Goal: Contribute content: Contribute content

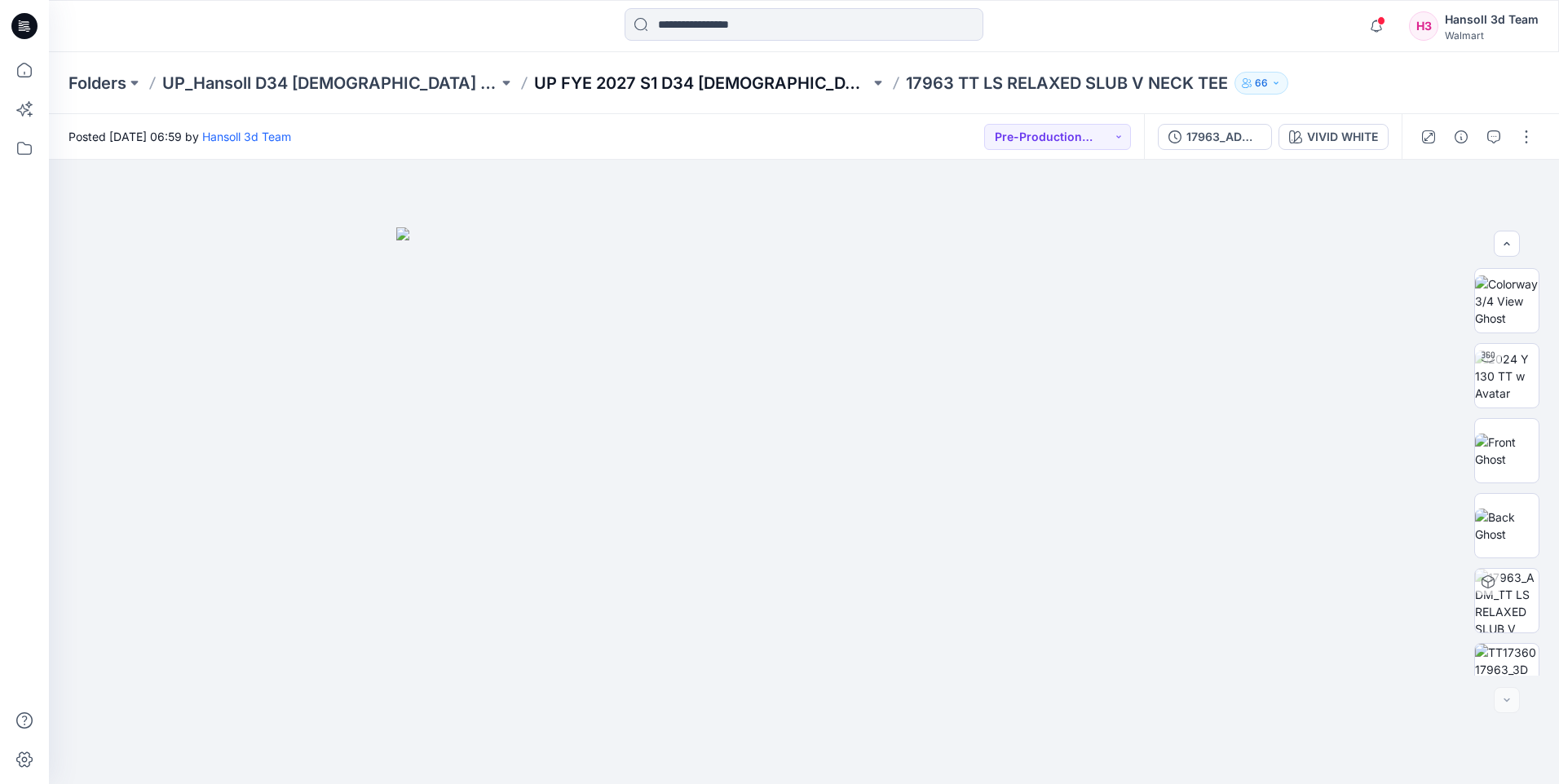
scroll to position [183, 0]
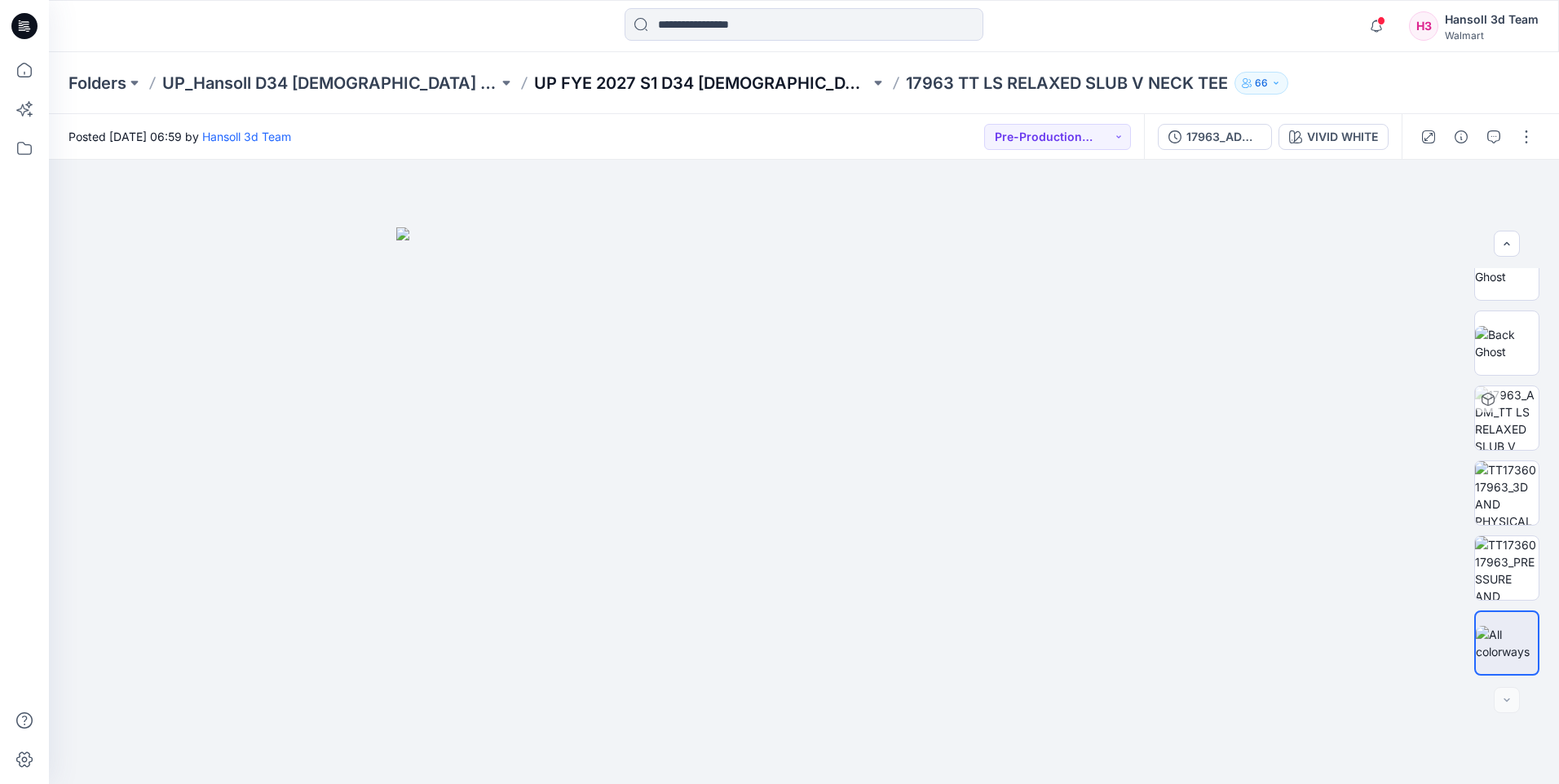
click at [662, 86] on p "UP FYE 2027 S1 D34 [DEMOGRAPHIC_DATA] Knit Tops" at bounding box center [702, 83] width 336 height 23
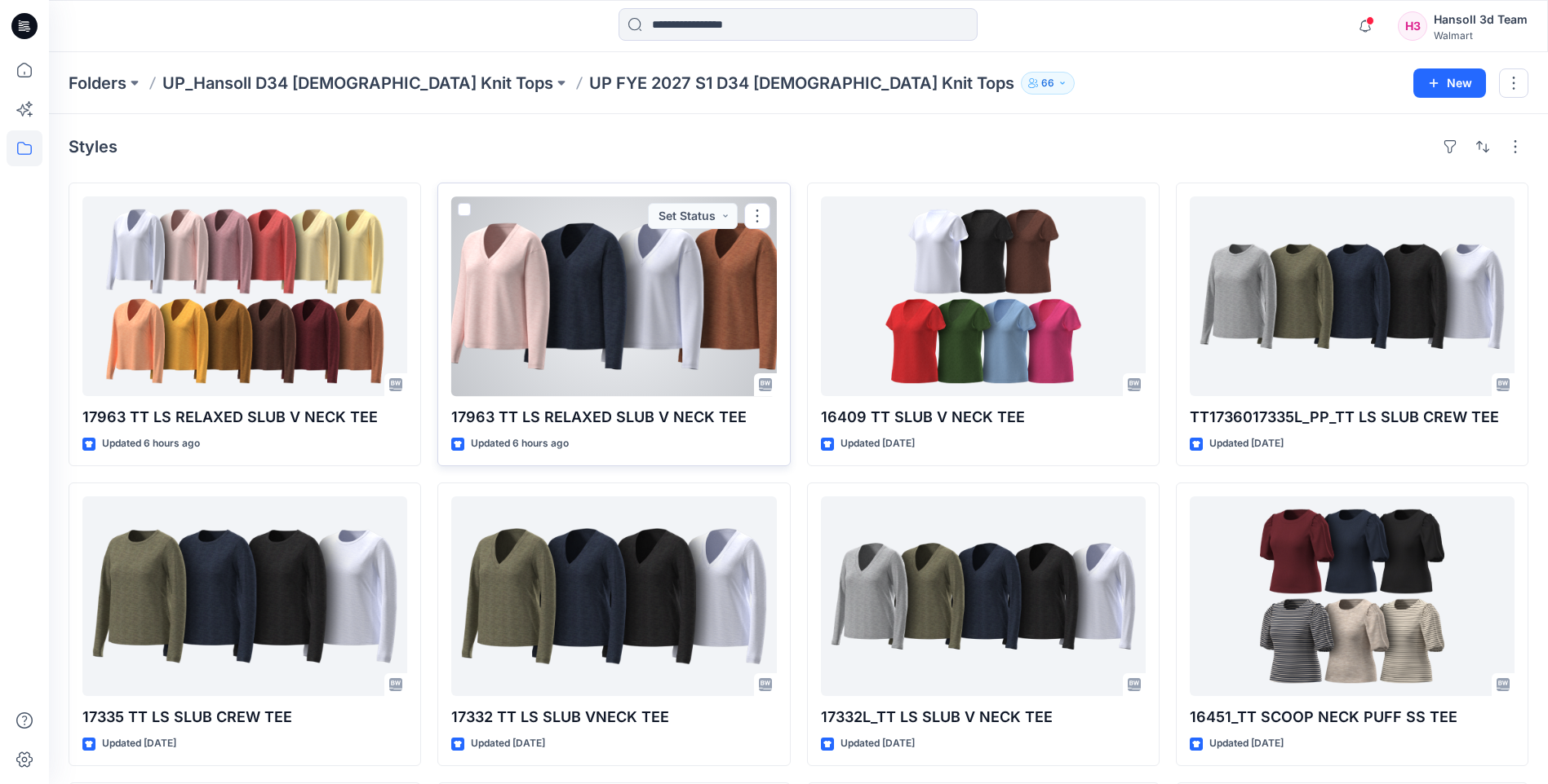
click at [606, 280] on div at bounding box center [613, 296] width 324 height 200
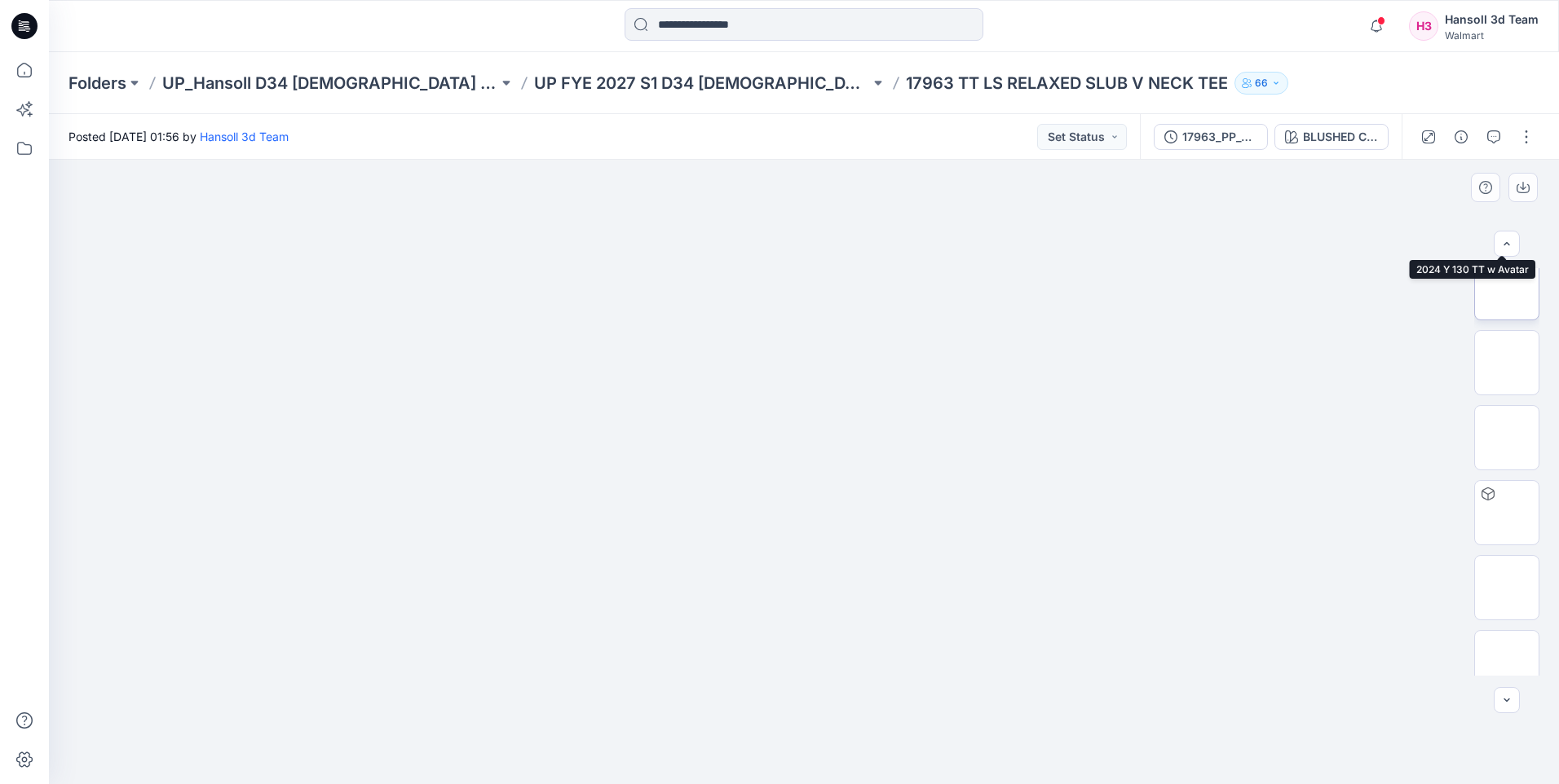
scroll to position [183, 0]
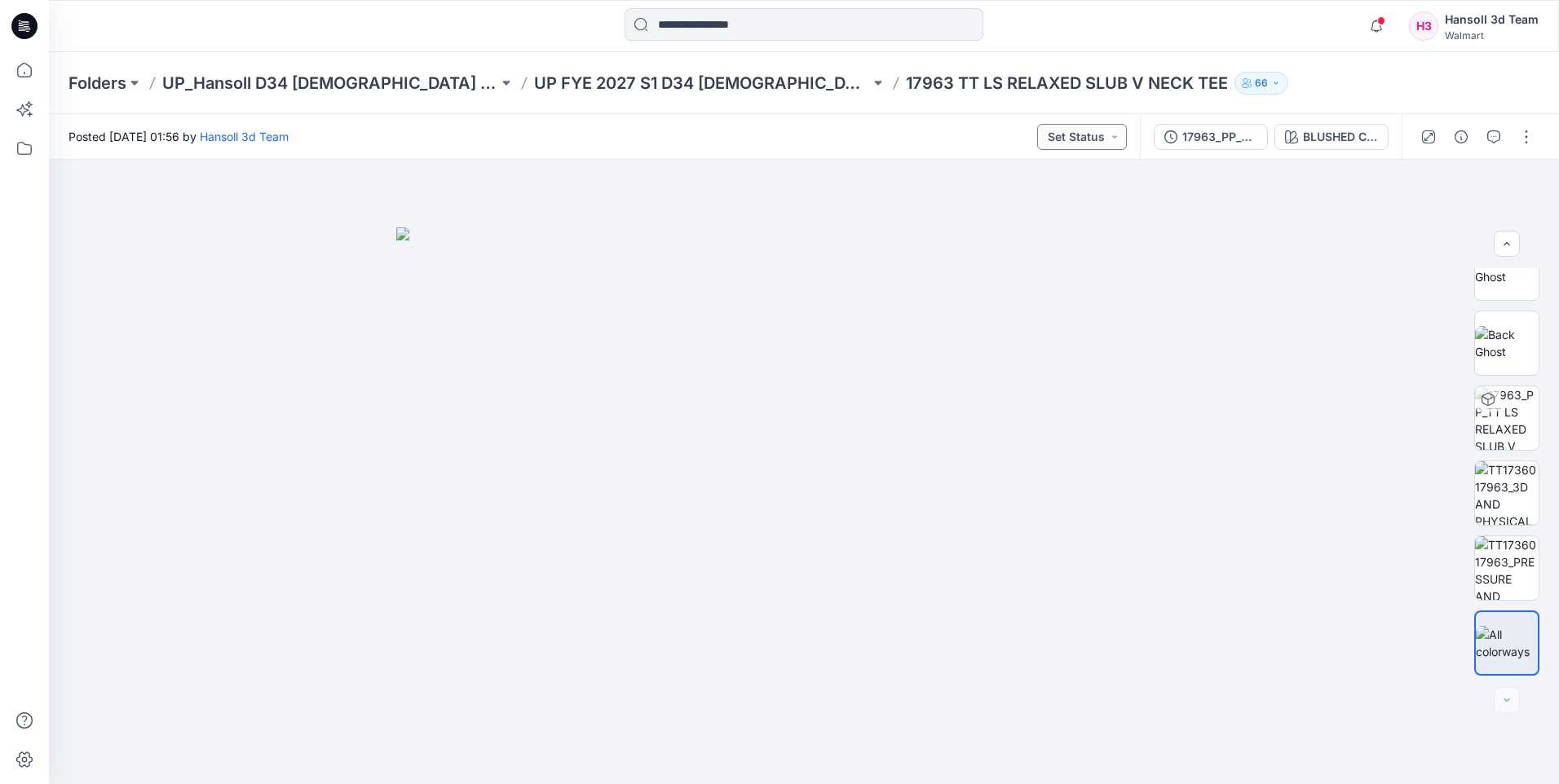
click at [1094, 130] on button "Set Status" at bounding box center [1082, 136] width 89 height 26
click at [1076, 193] on p "Pre-Production Approved" at bounding box center [1059, 186] width 91 height 21
click at [1488, 573] on img at bounding box center [1507, 568] width 64 height 64
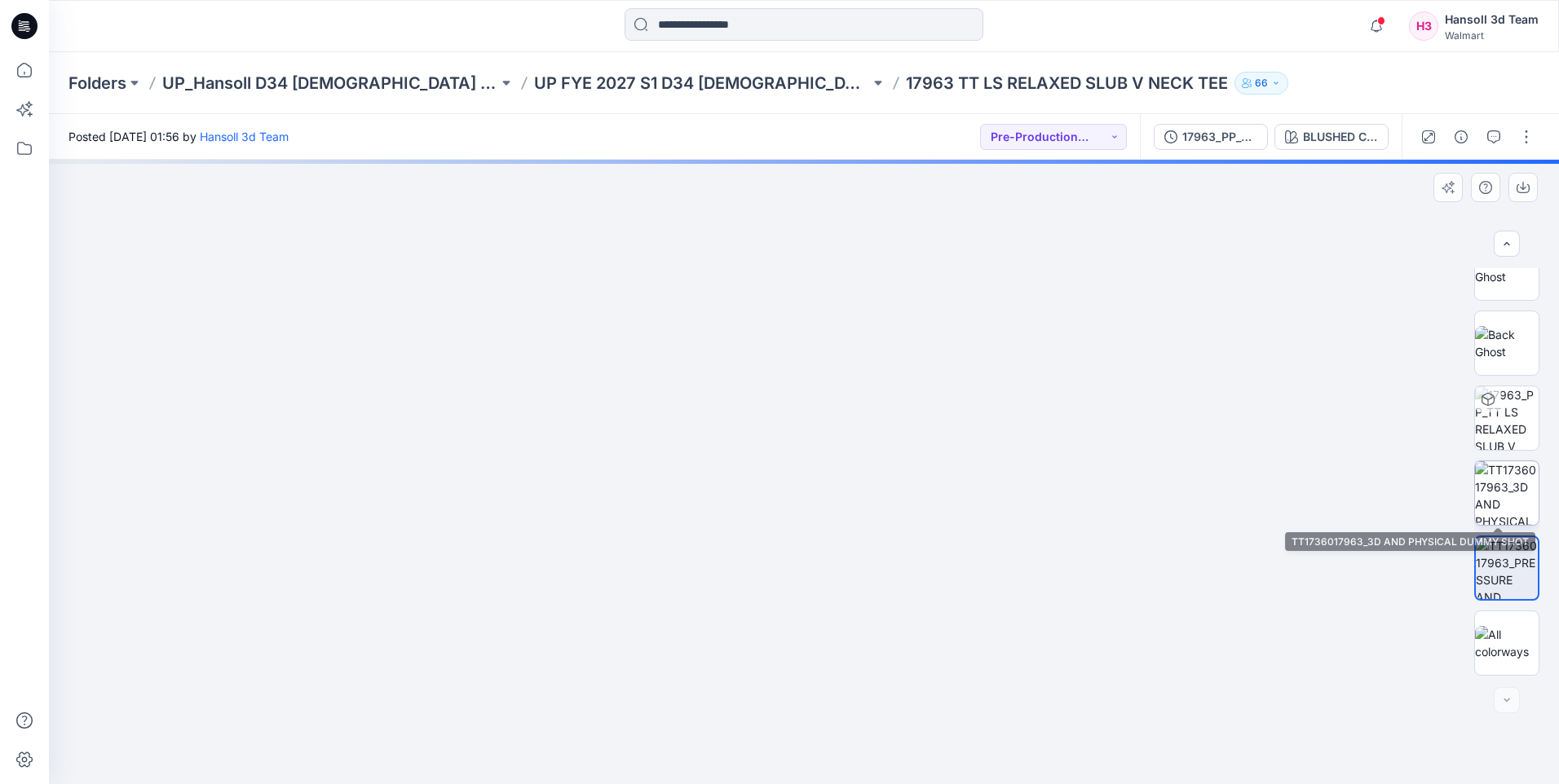
click at [1489, 494] on img at bounding box center [1507, 493] width 64 height 64
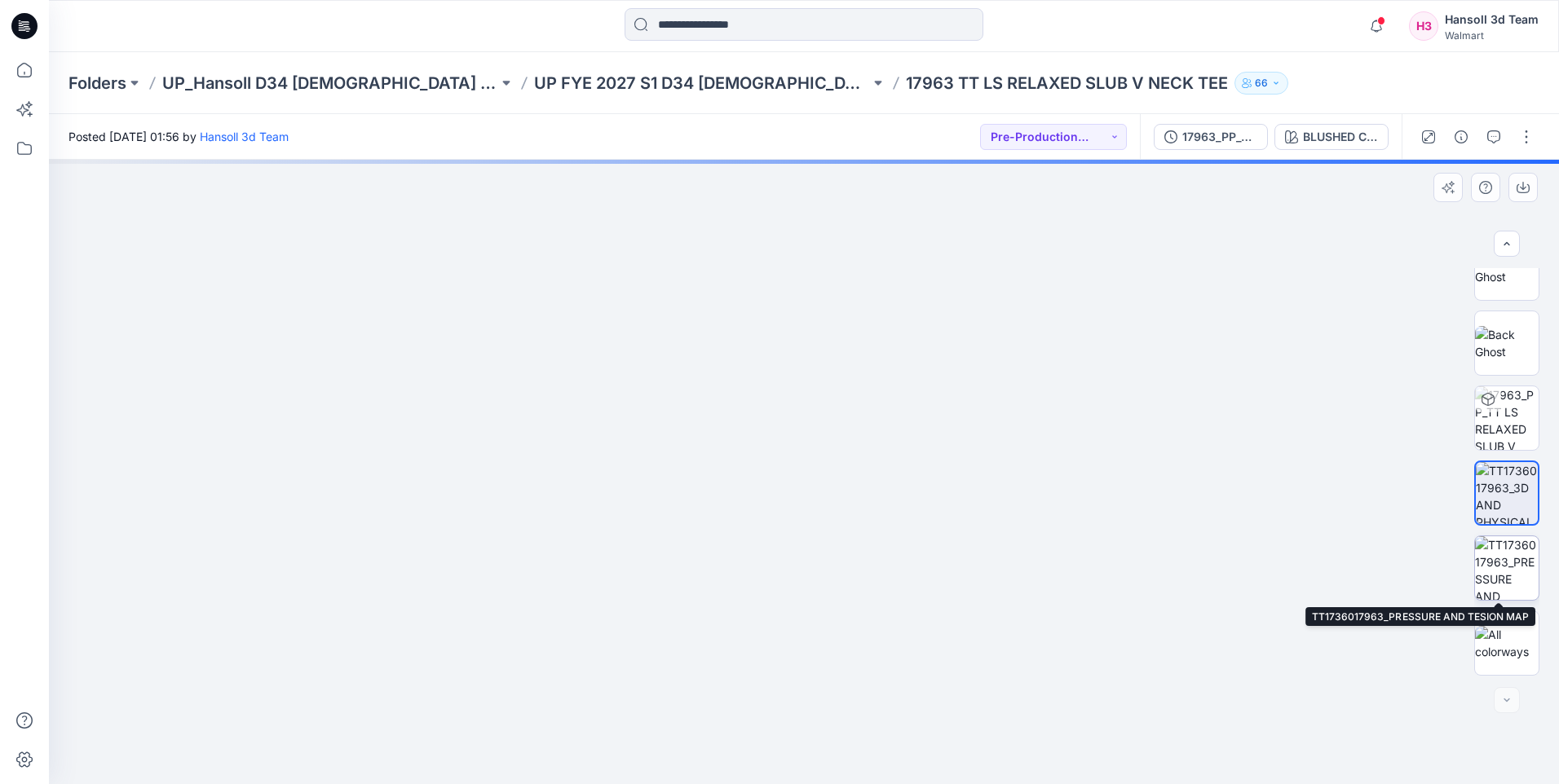
click at [1497, 565] on img at bounding box center [1507, 568] width 64 height 64
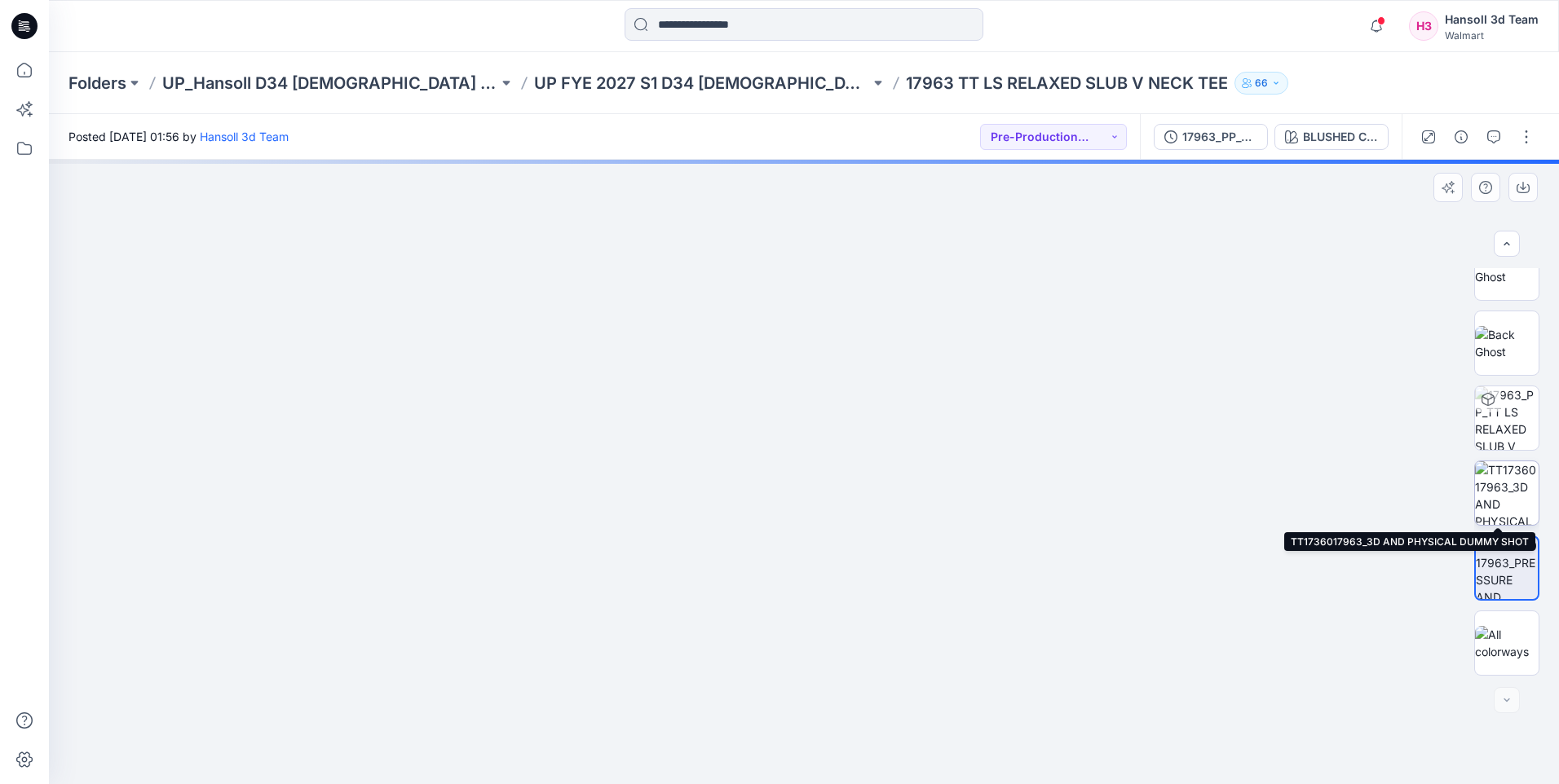
click at [1485, 489] on img at bounding box center [1507, 493] width 64 height 64
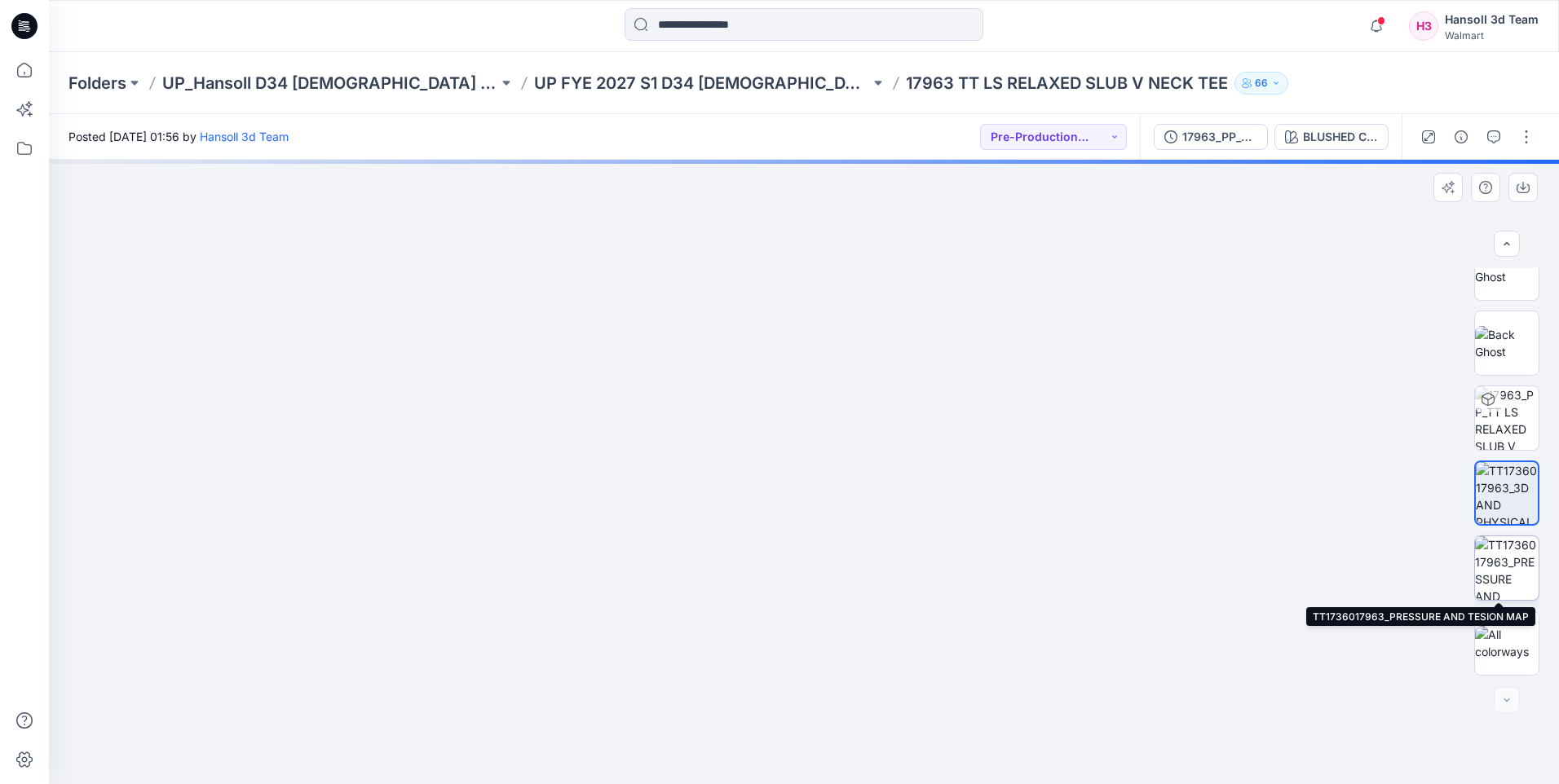
click at [1487, 552] on img at bounding box center [1507, 568] width 64 height 64
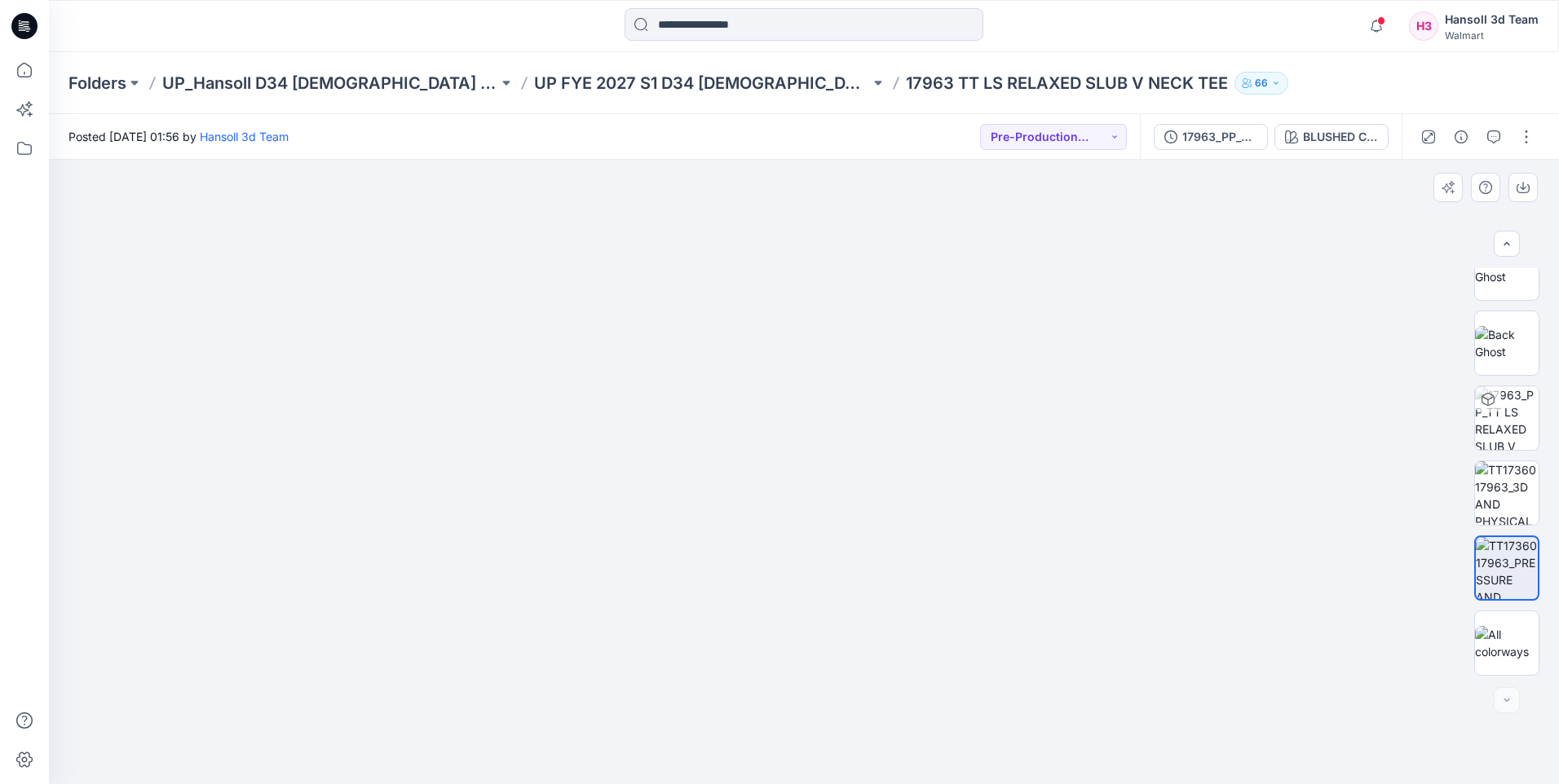
click at [1366, 379] on div at bounding box center [804, 471] width 1511 height 624
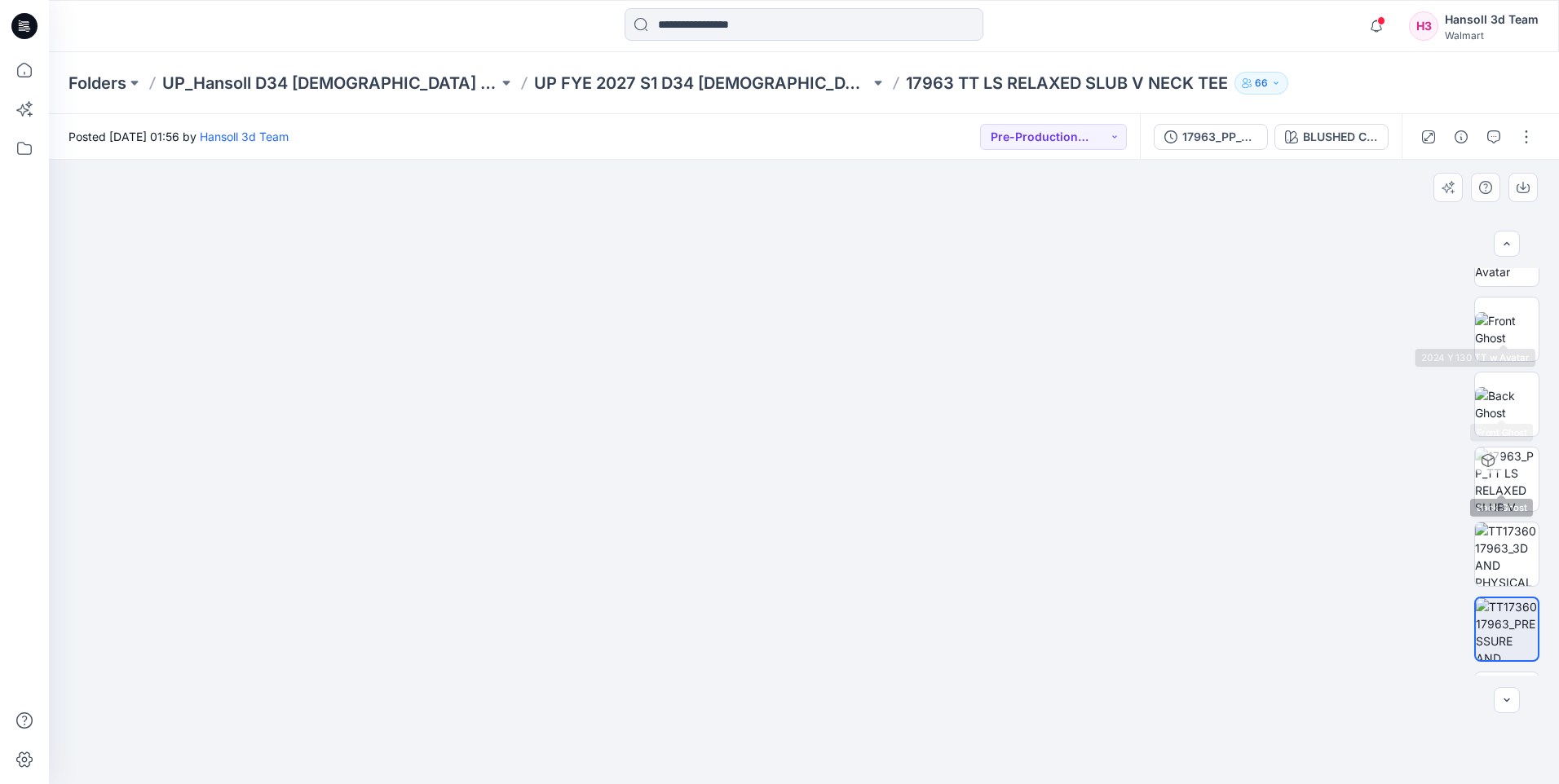
scroll to position [183, 0]
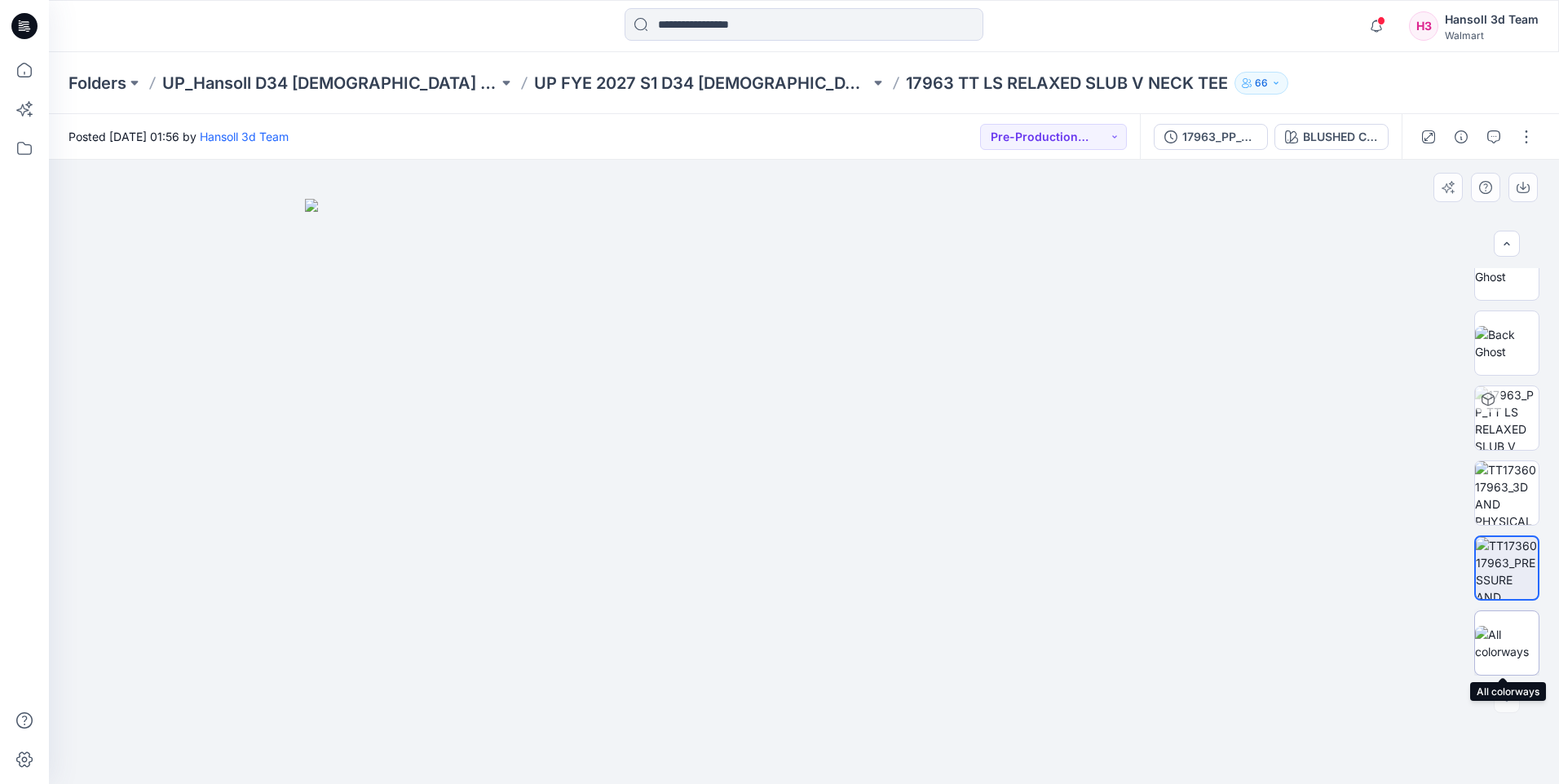
click at [1505, 654] on img at bounding box center [1507, 643] width 64 height 34
click at [1353, 659] on div at bounding box center [804, 471] width 1511 height 624
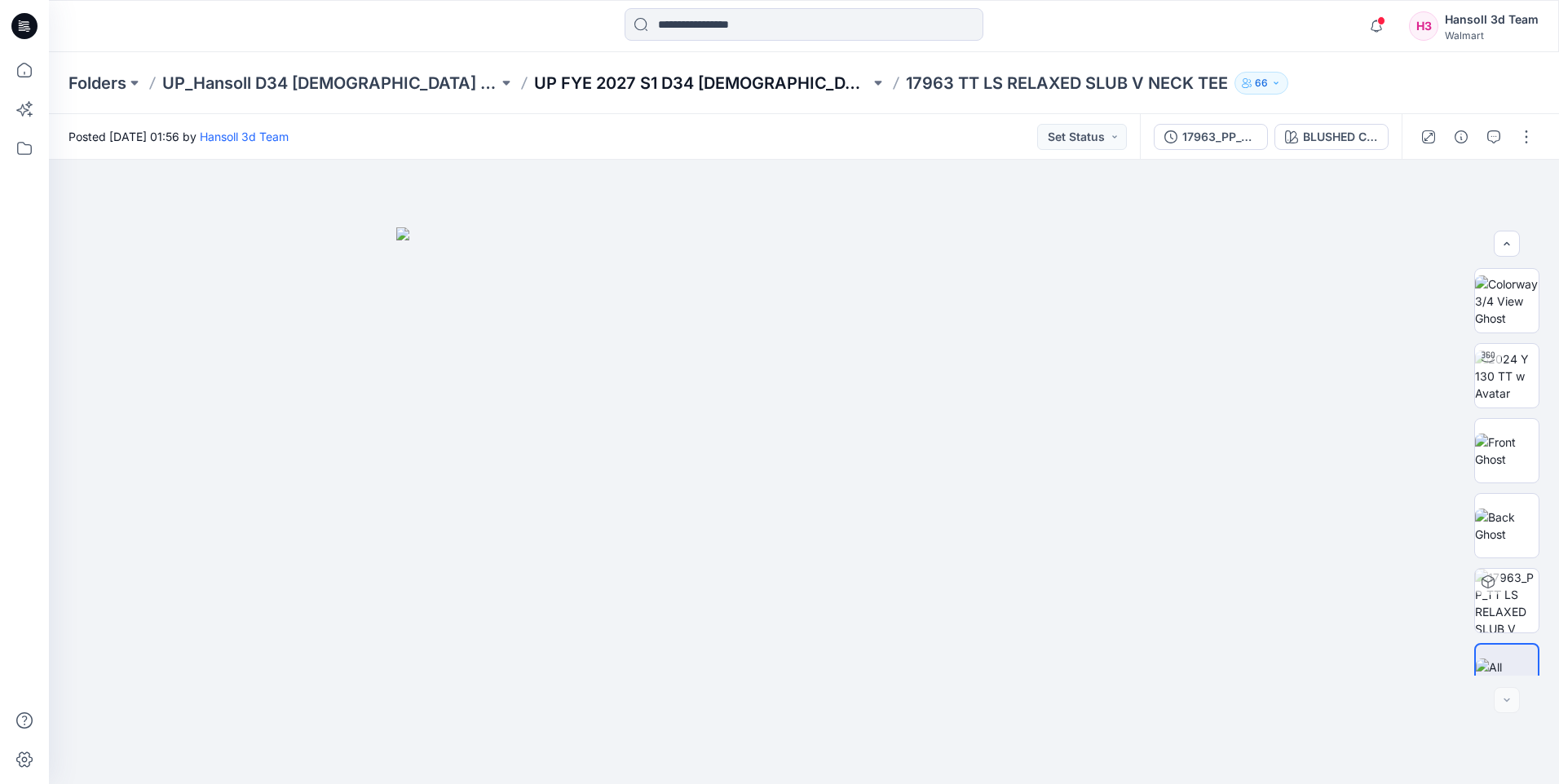
scroll to position [33, 0]
click at [681, 85] on p "UP FYE 2027 S1 D34 [DEMOGRAPHIC_DATA] Knit Tops" at bounding box center [702, 83] width 336 height 23
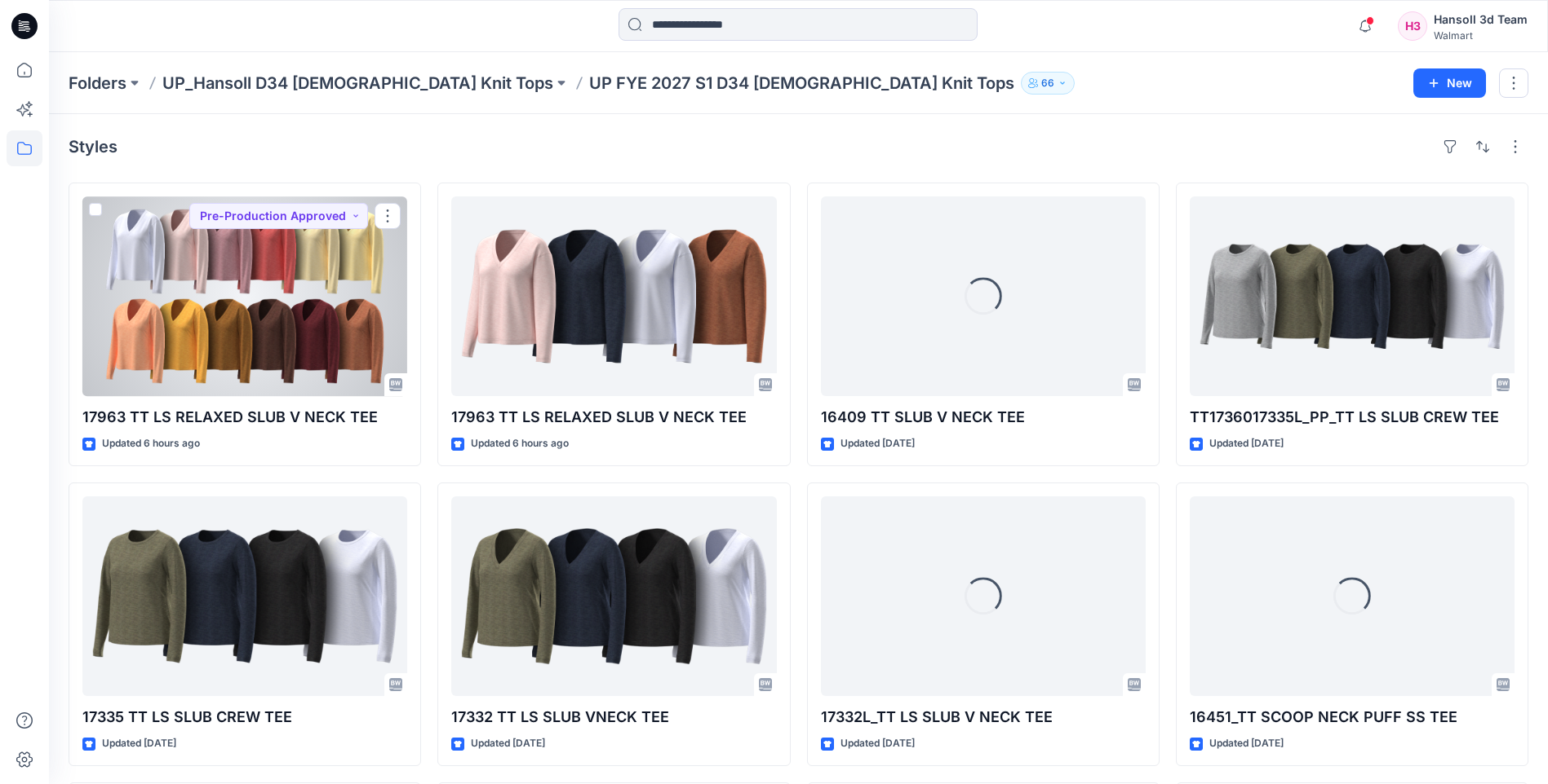
click at [201, 340] on div at bounding box center [245, 296] width 324 height 200
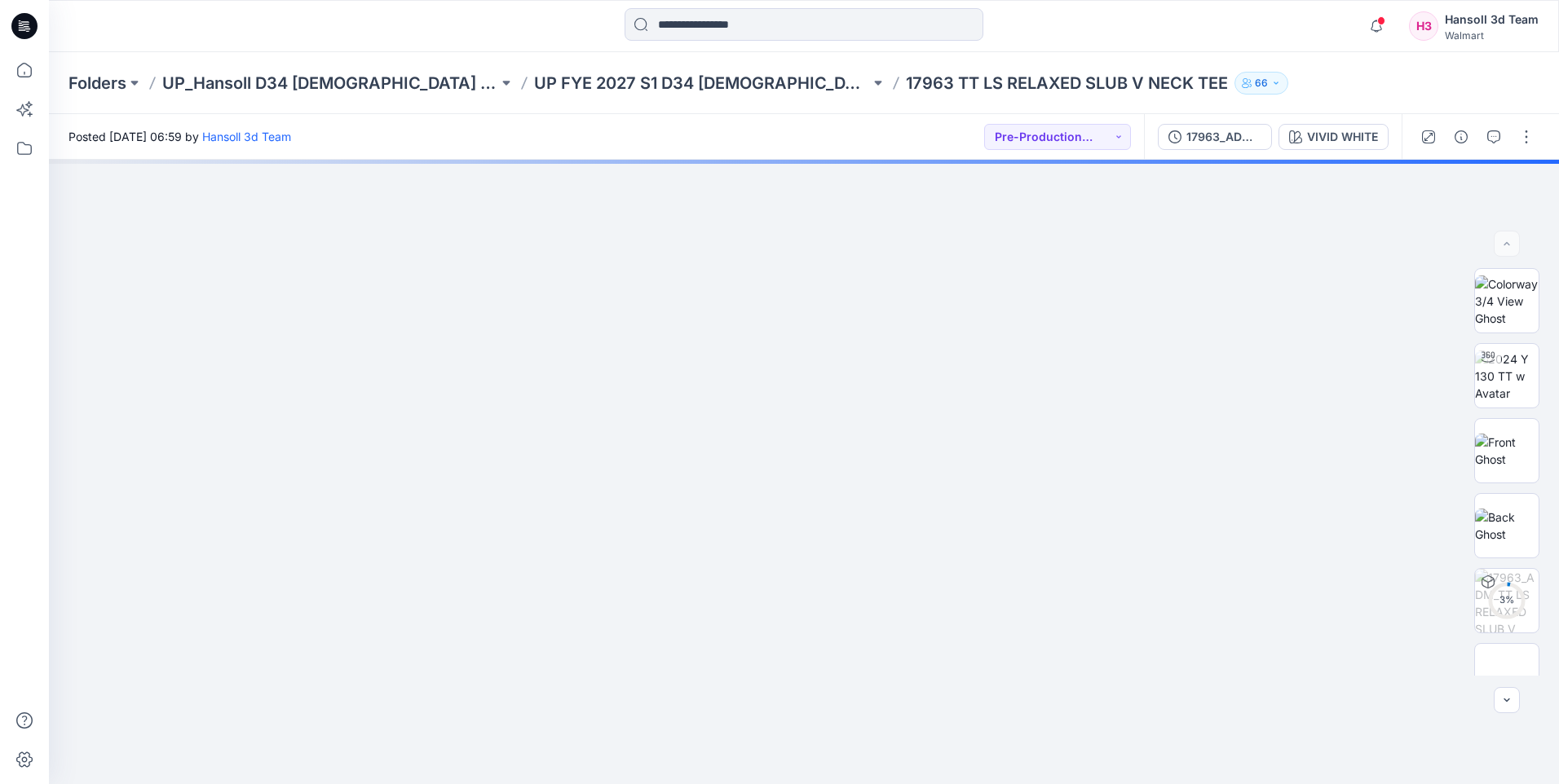
click at [1111, 120] on div "Posted Friday, May 16, 2025 06:59 by Hansoll 3d Team Pre-Production Approved" at bounding box center [597, 137] width 1095 height 45
click at [1085, 135] on button "Pre-Production Approved" at bounding box center [1057, 136] width 147 height 26
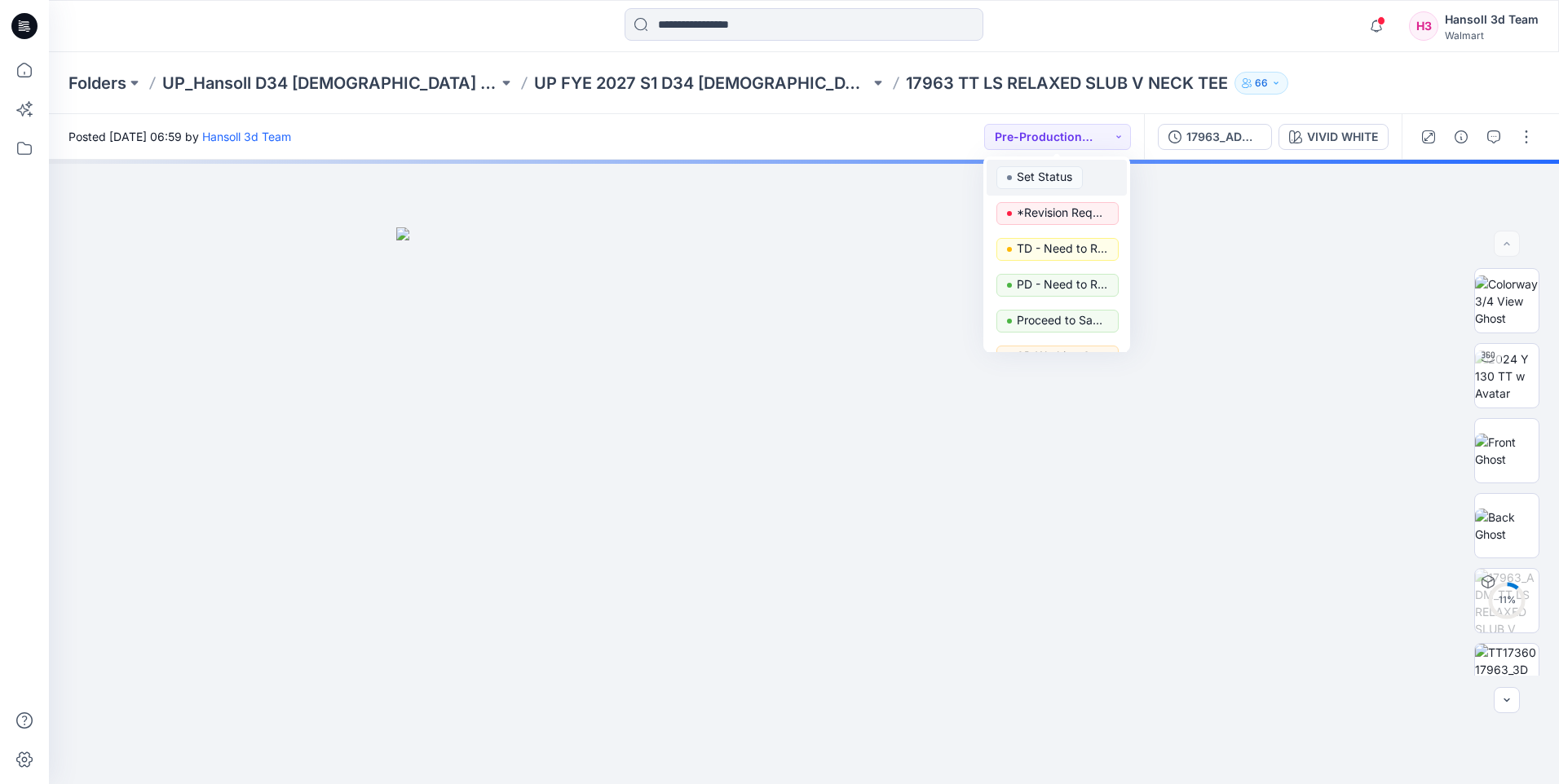
click at [1079, 182] on span "Set Status" at bounding box center [1039, 177] width 86 height 23
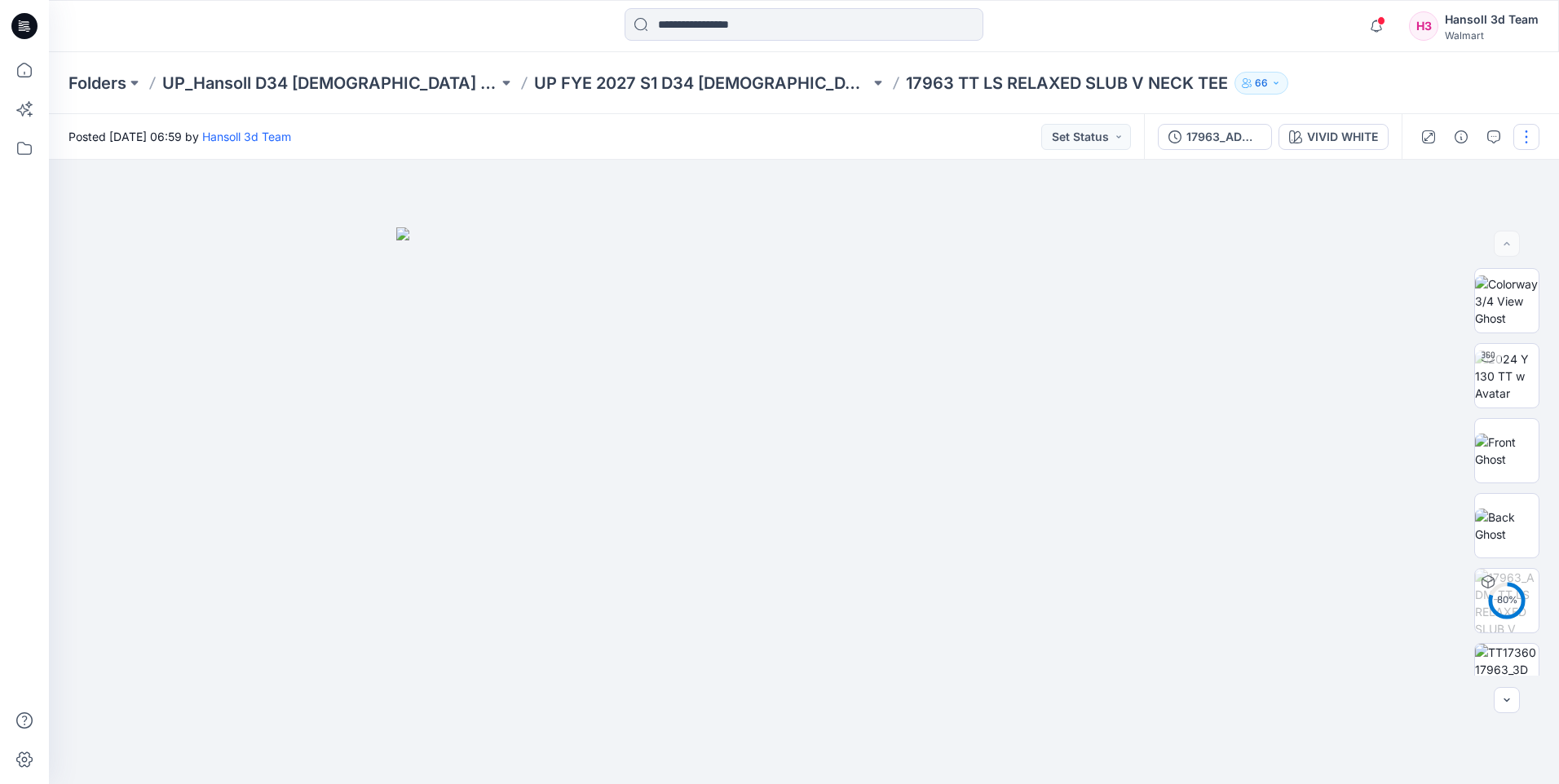
click at [1526, 147] on button "button" at bounding box center [1526, 136] width 26 height 26
click at [1449, 221] on button "Edit" at bounding box center [1457, 221] width 150 height 30
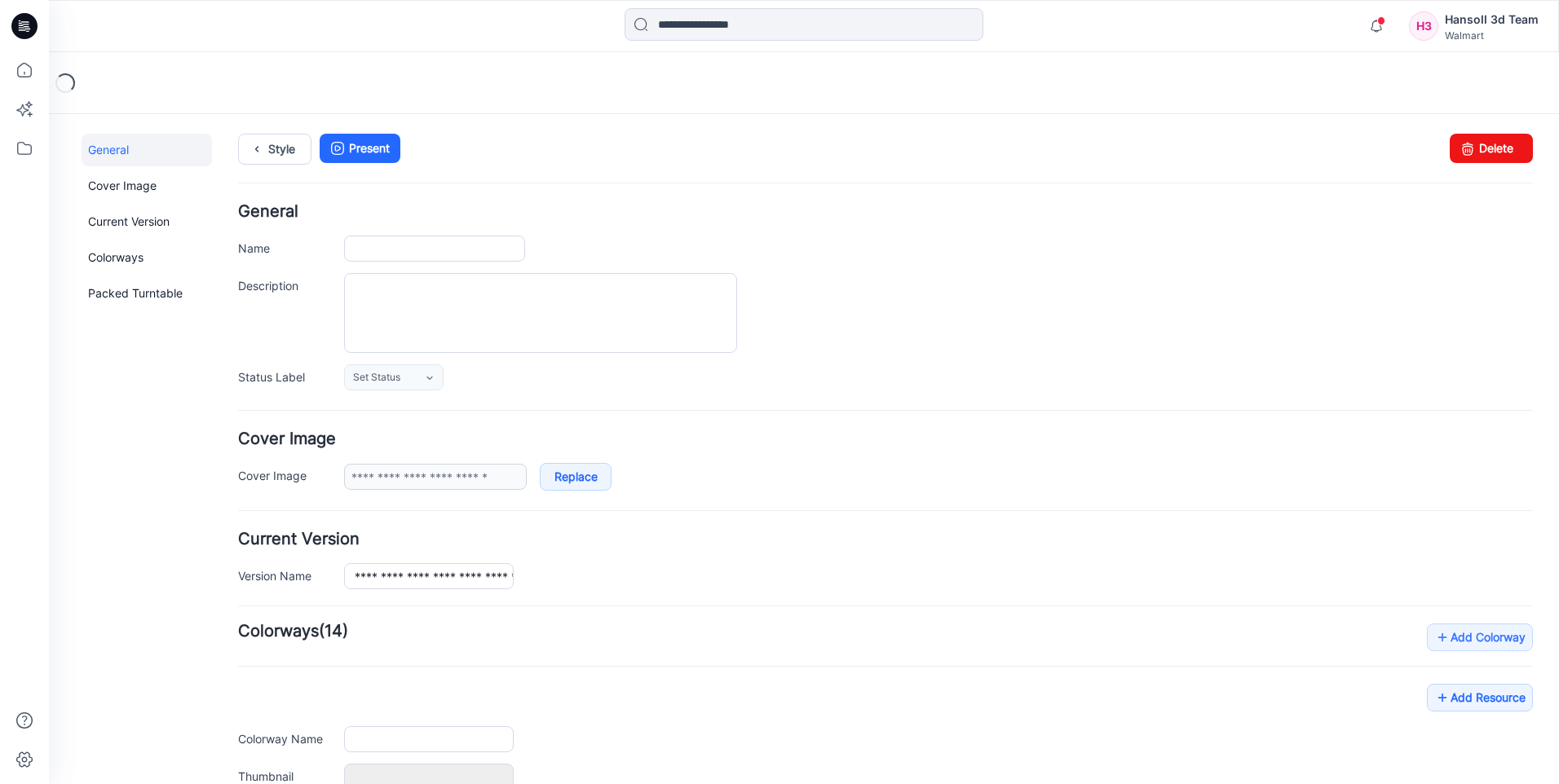
type input "**********"
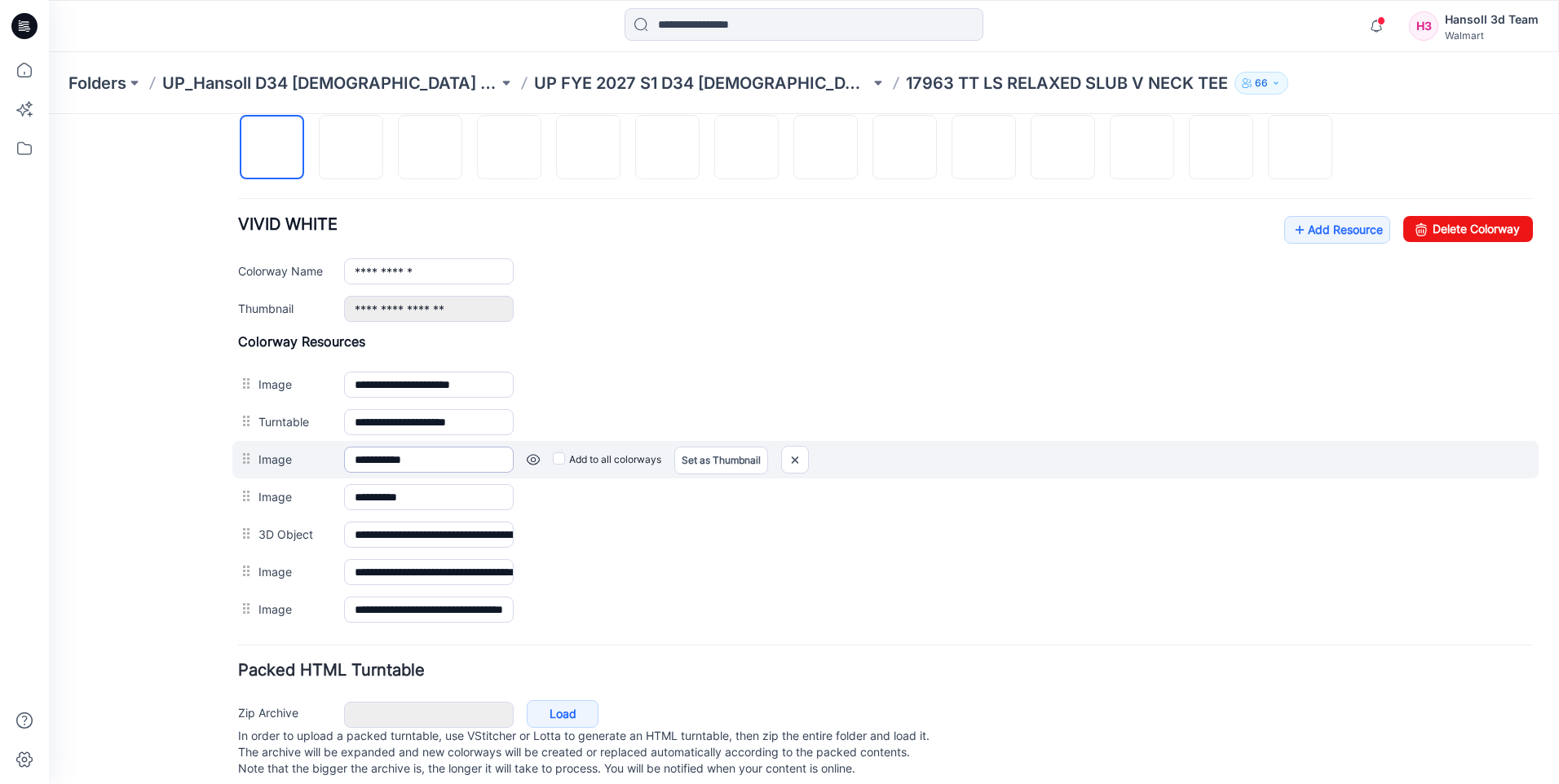
scroll to position [571, 0]
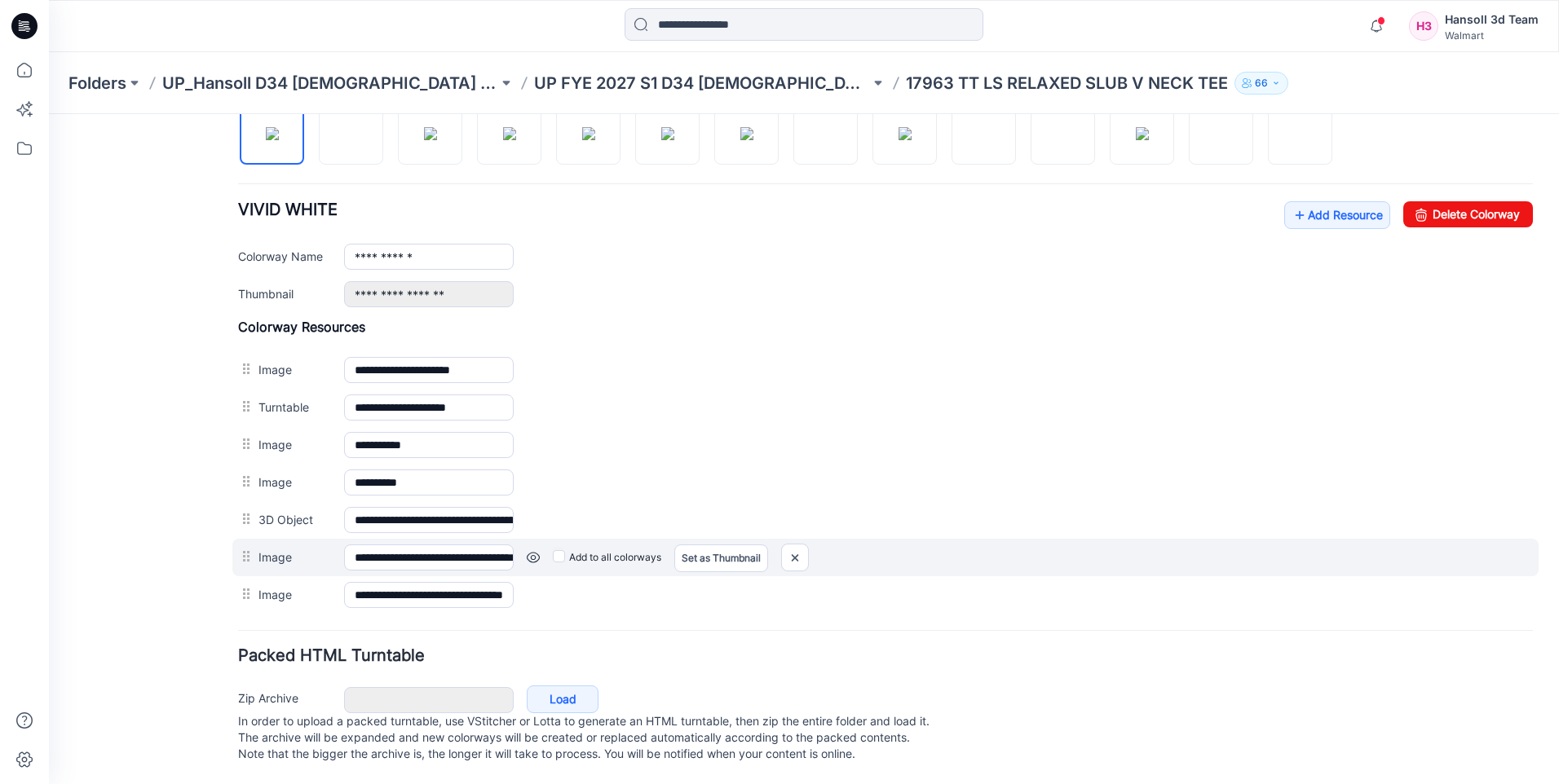
click at [249, 548] on div at bounding box center [248, 557] width 20 height 24
click at [801, 553] on img at bounding box center [795, 558] width 26 height 27
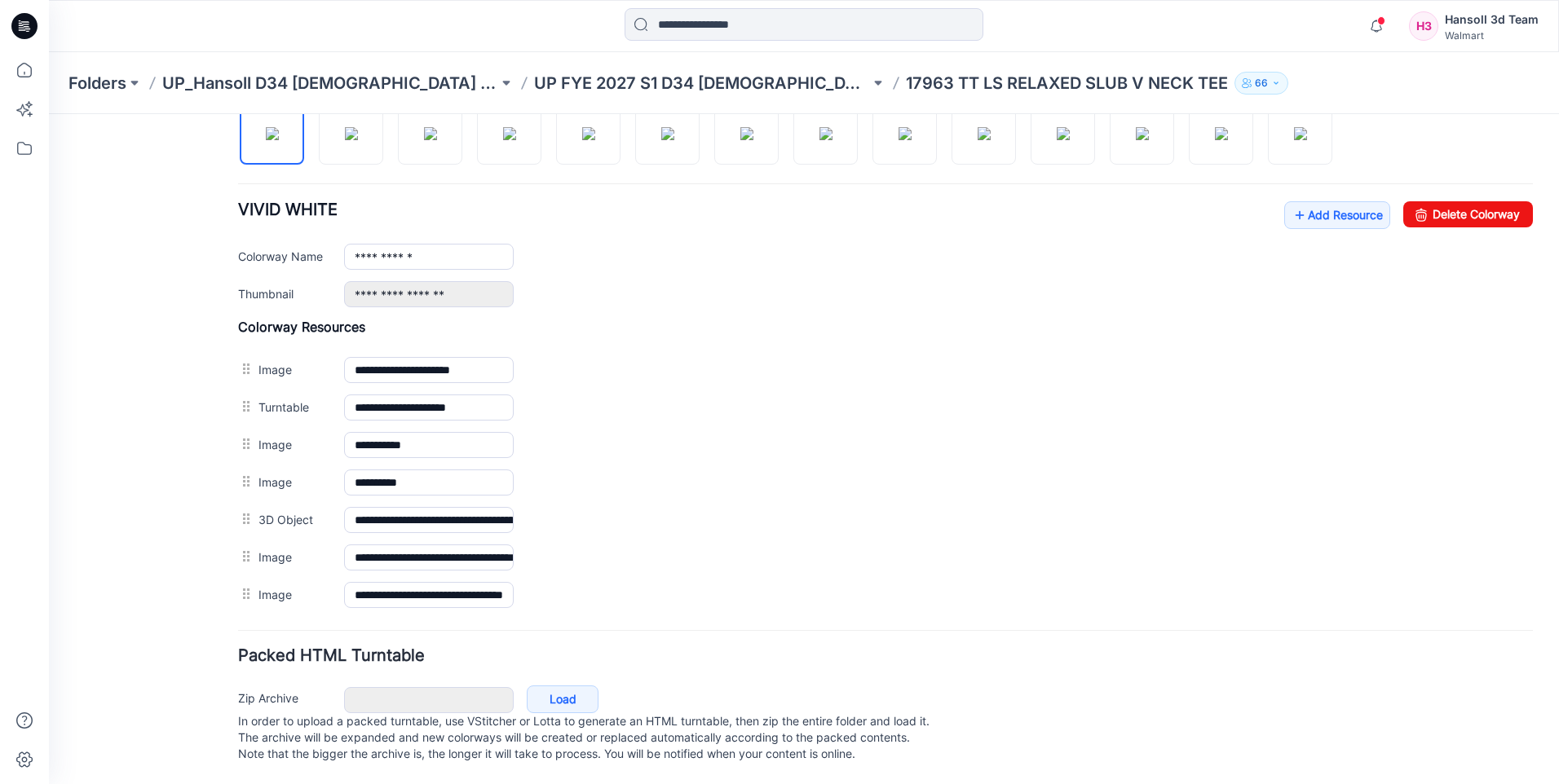
scroll to position [545, 0]
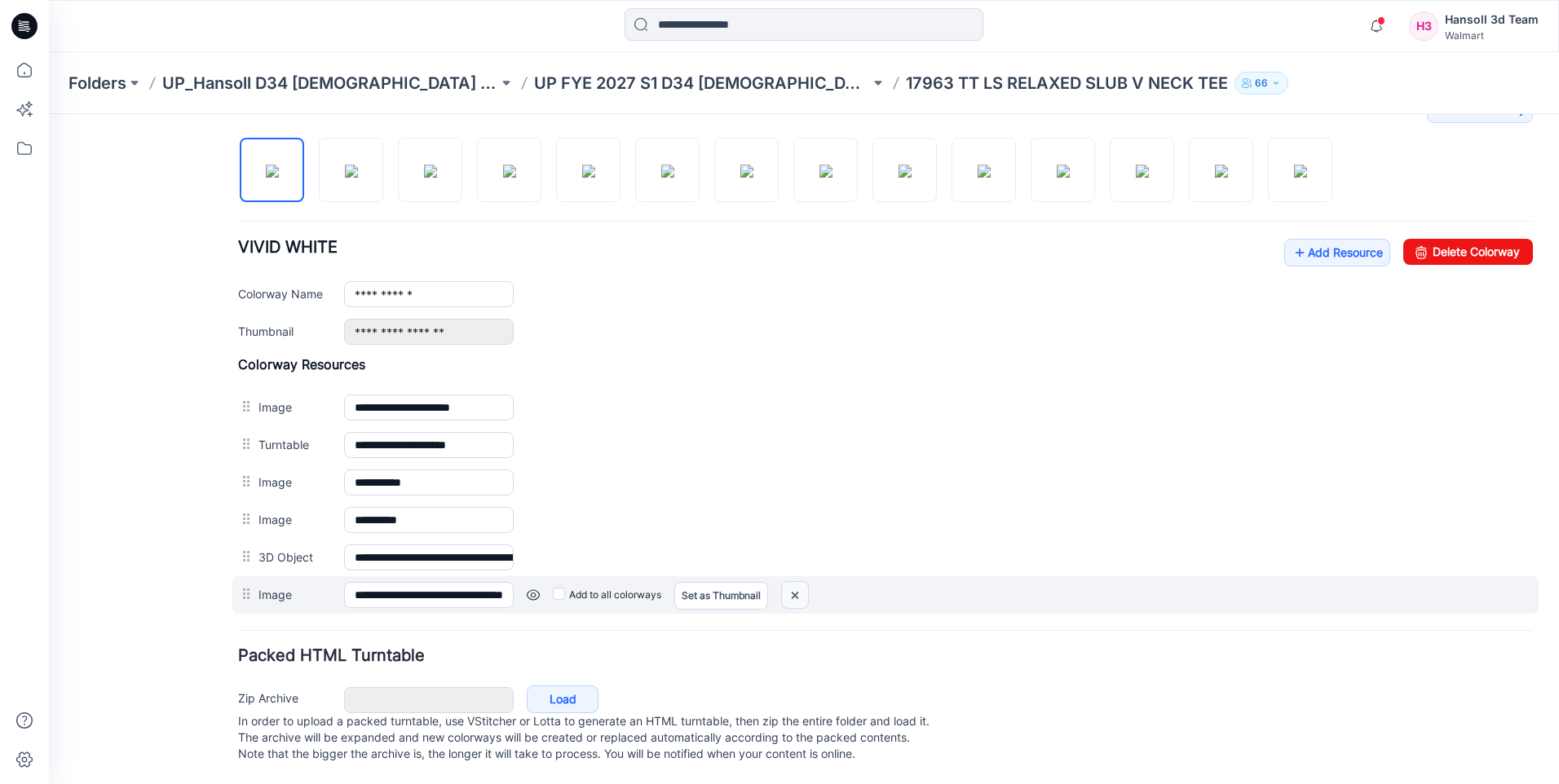
click at [791, 583] on img at bounding box center [795, 596] width 26 height 27
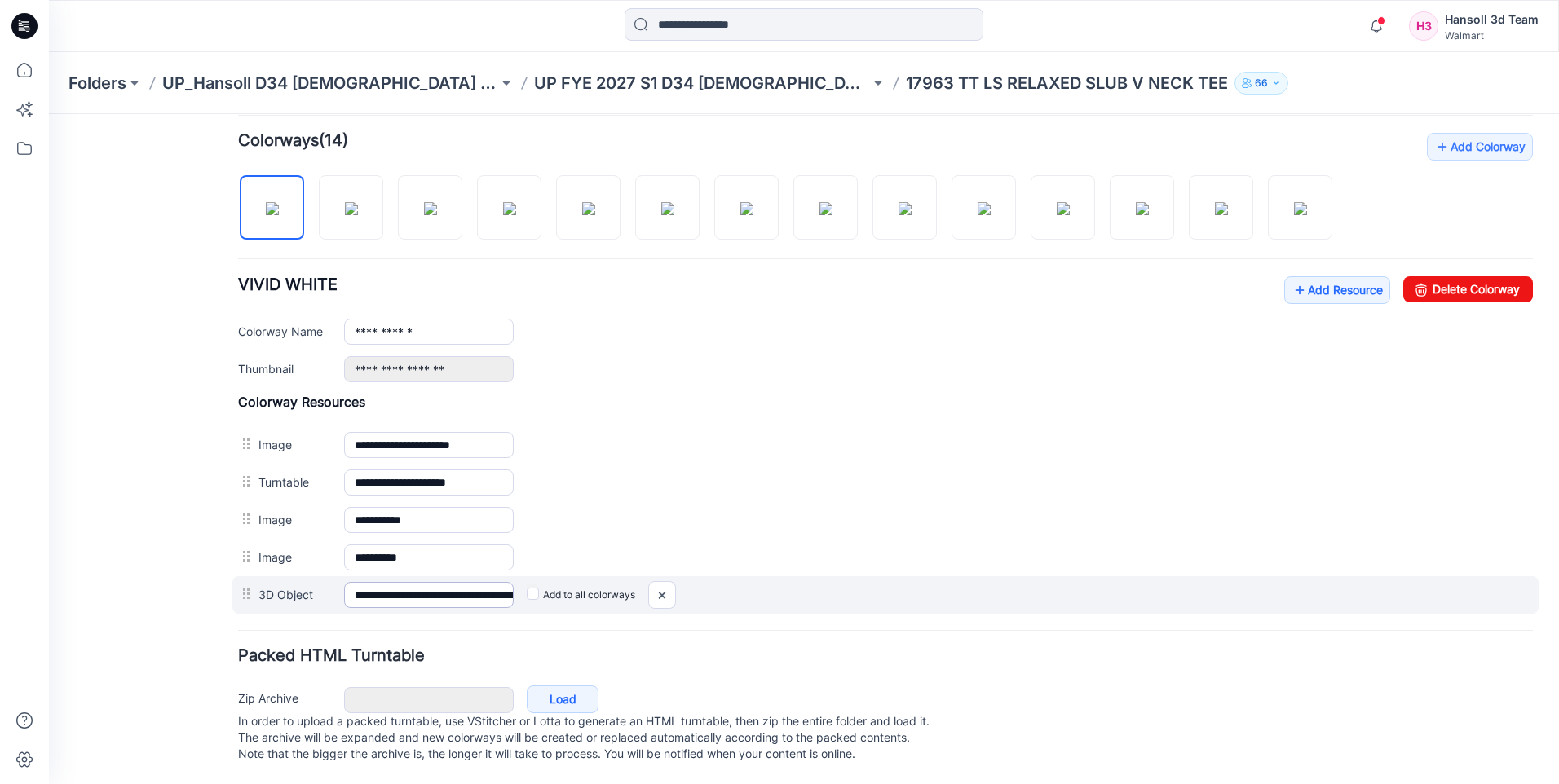
scroll to position [507, 0]
click at [450, 583] on input "**********" at bounding box center [429, 595] width 170 height 26
drag, startPoint x: 455, startPoint y: 581, endPoint x: 583, endPoint y: 579, distance: 128.0
click at [583, 579] on div "**********" at bounding box center [885, 595] width 1307 height 38
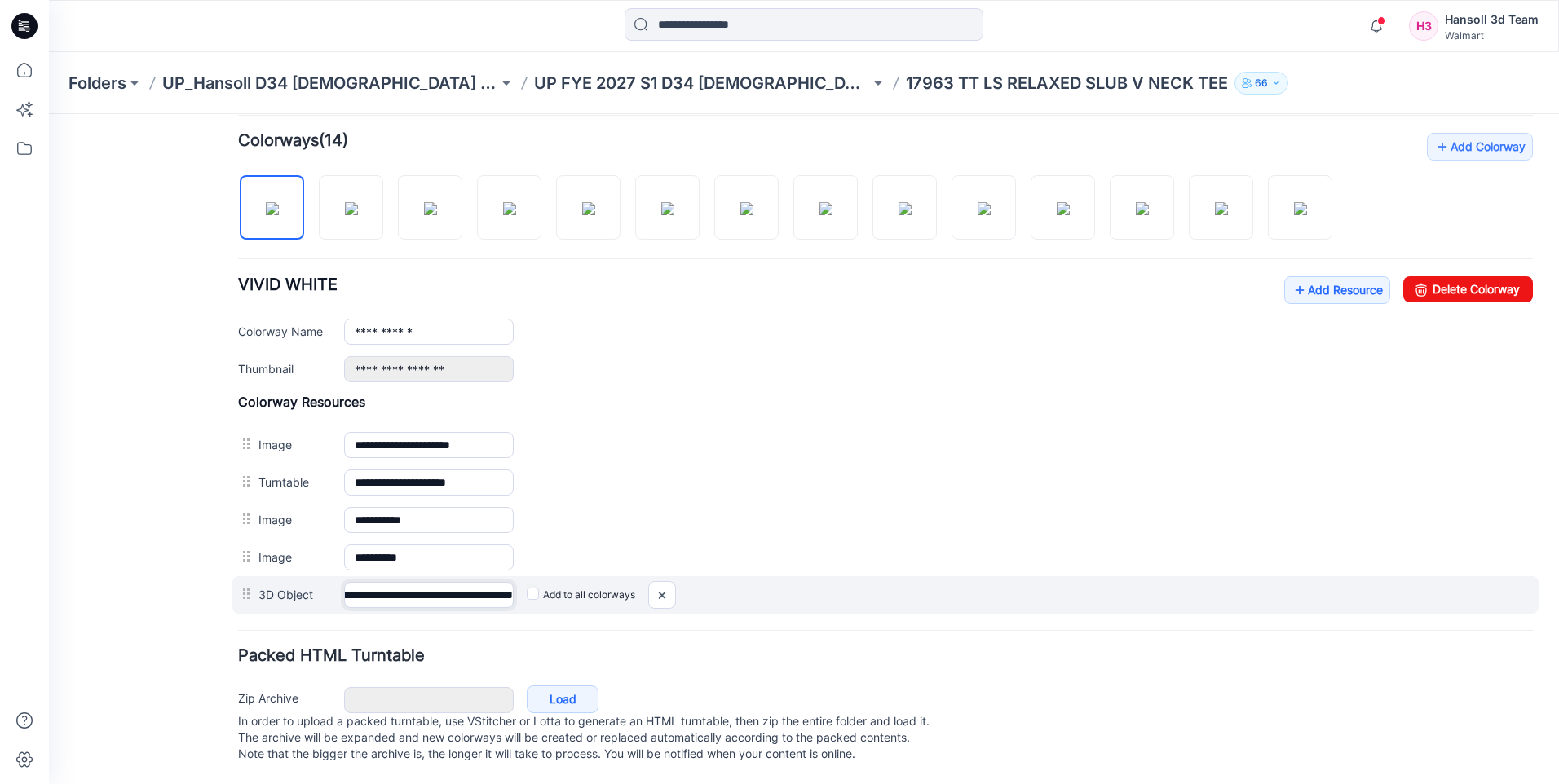
click at [451, 583] on input "**********" at bounding box center [429, 595] width 170 height 26
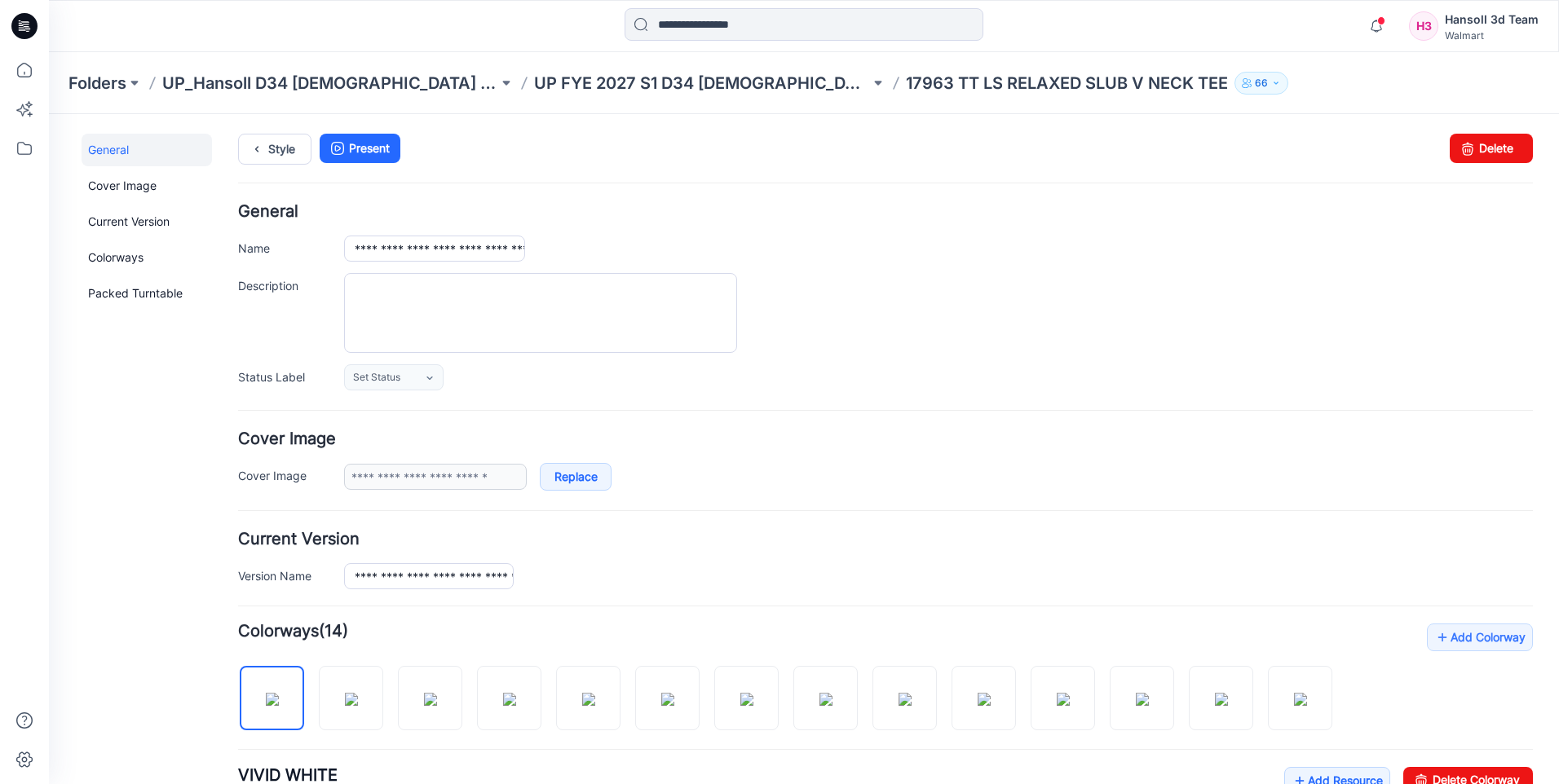
scroll to position [0, 0]
